Goal: Information Seeking & Learning: Learn about a topic

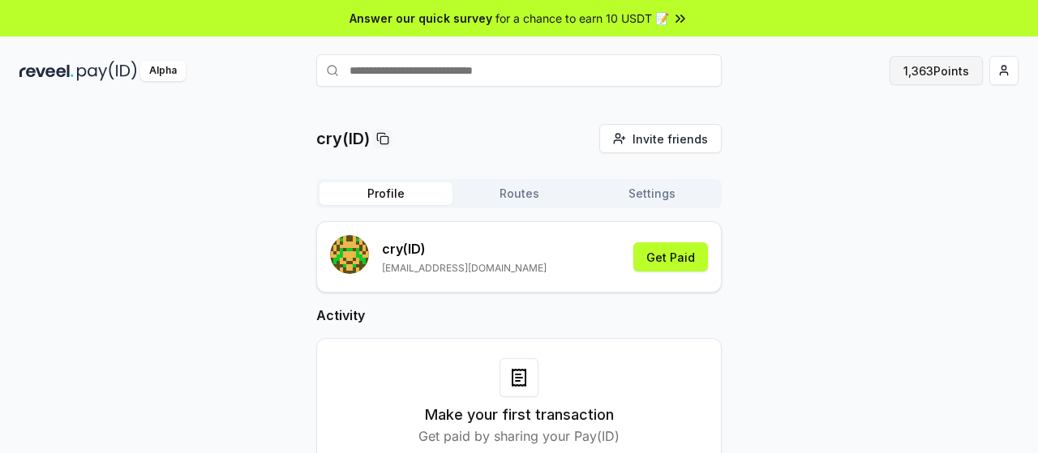
click at [938, 70] on button "1,363 Points" at bounding box center [936, 70] width 93 height 29
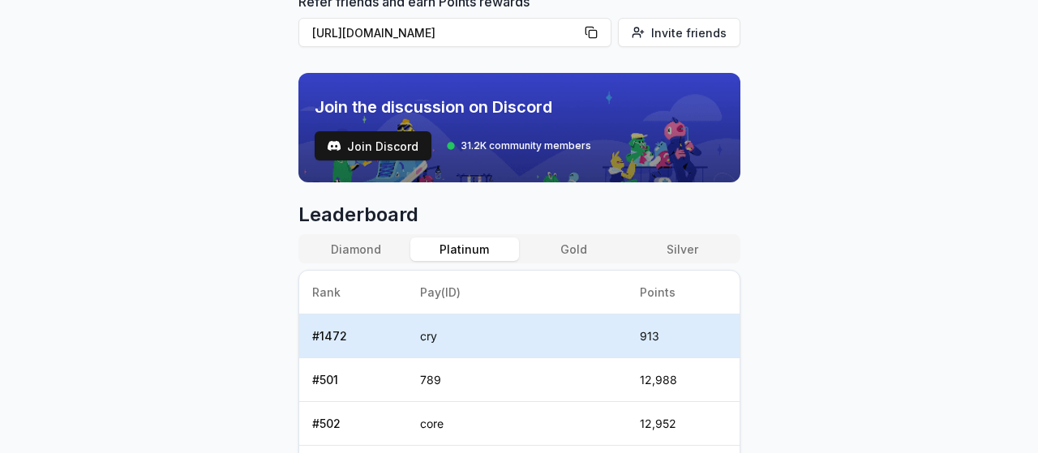
scroll to position [505, 0]
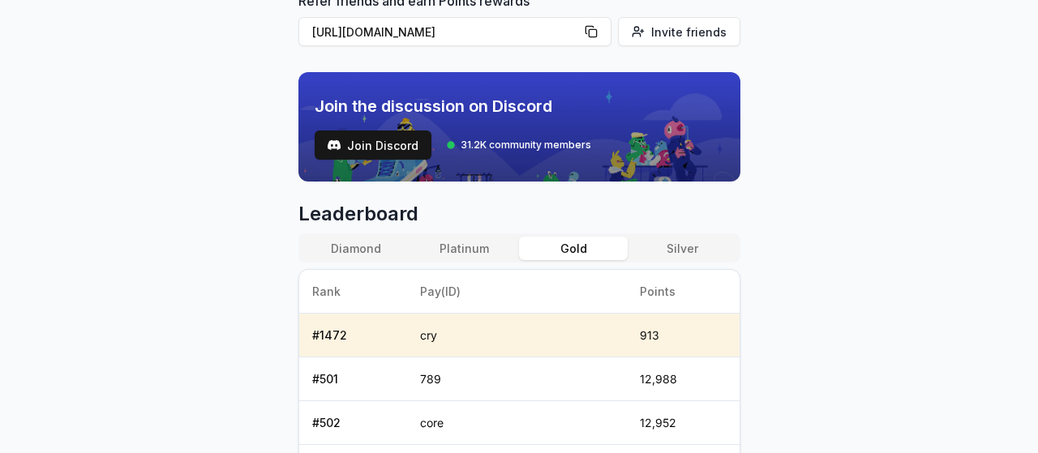
click at [568, 247] on button "Gold" at bounding box center [573, 249] width 109 height 24
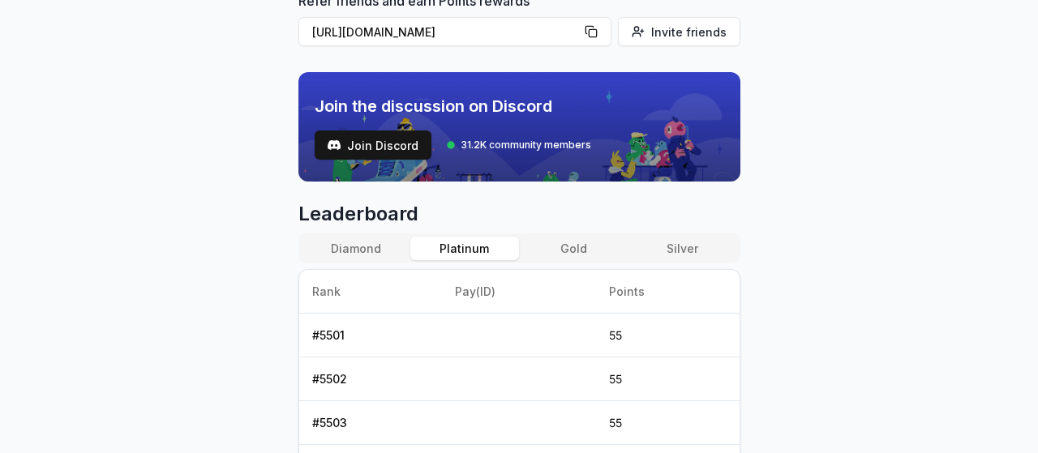
click at [472, 251] on button "Platinum" at bounding box center [464, 249] width 109 height 24
